Goal: Find specific page/section: Find specific page/section

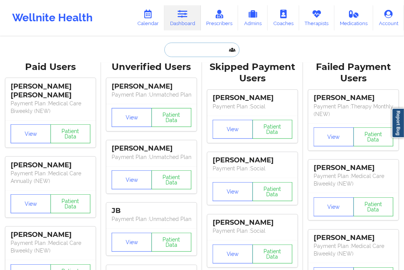
click at [178, 45] on input "text" at bounding box center [201, 50] width 75 height 14
click at [183, 54] on input "text" at bounding box center [201, 50] width 75 height 14
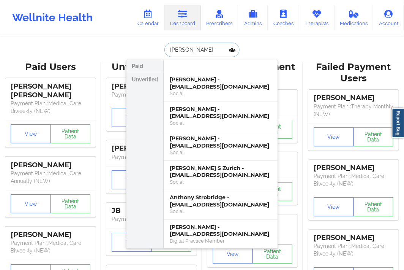
type input "[PERSON_NAME]"
click at [194, 88] on div "[PERSON_NAME] - [EMAIL_ADDRESS][DOMAIN_NAME]" at bounding box center [221, 83] width 102 height 14
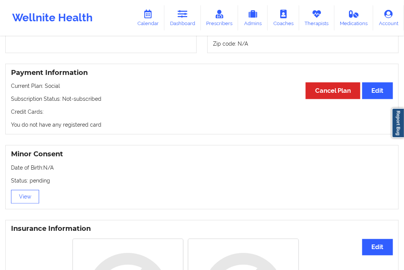
scroll to position [548, 0]
